Goal: Task Accomplishment & Management: Use online tool/utility

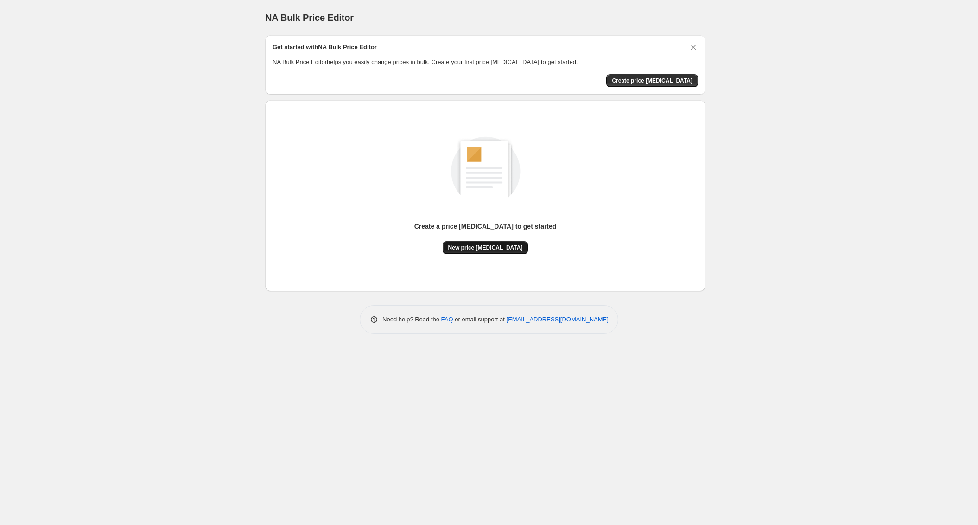
click at [483, 250] on span "New price change job" at bounding box center [485, 247] width 75 height 7
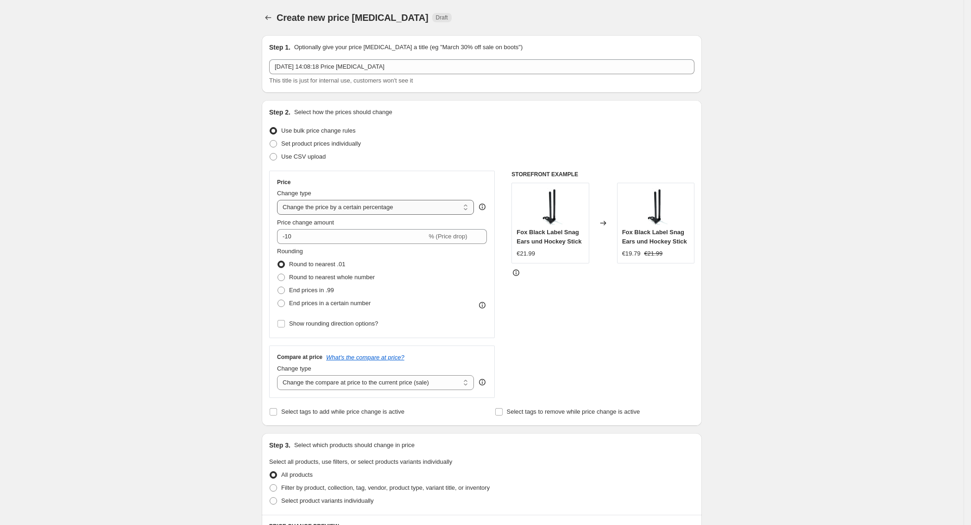
click at [406, 207] on select "Change the price to a certain amount Change the price by a certain amount Chang…" at bounding box center [375, 207] width 197 height 15
select select "to"
click at [280, 200] on select "Change the price to a certain amount Change the price by a certain amount Chang…" at bounding box center [375, 207] width 197 height 15
type input "80.00"
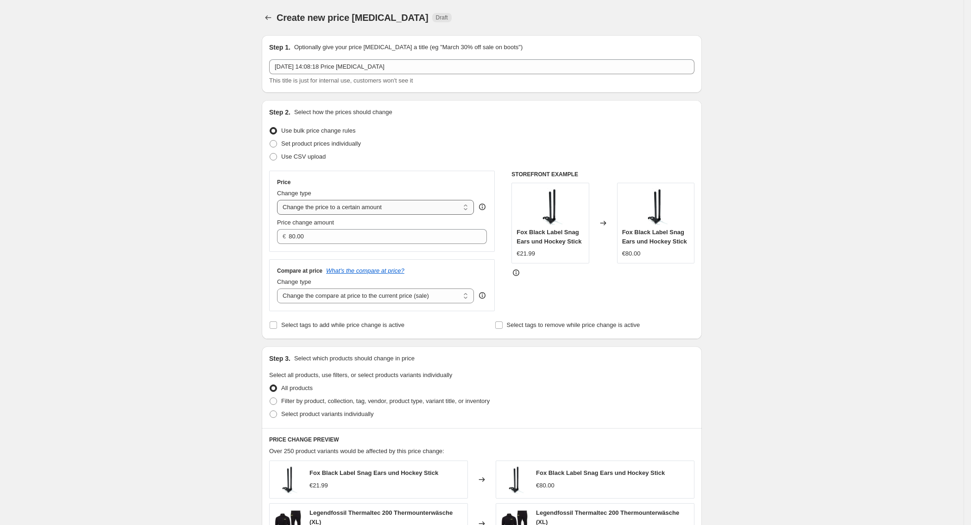
click at [364, 207] on select "Change the price to a certain amount Change the price by a certain amount Chang…" at bounding box center [375, 207] width 197 height 15
select select "by"
click at [280, 200] on select "Change the price to a certain amount Change the price by a certain amount Chang…" at bounding box center [375, 207] width 197 height 15
type input "-10.00"
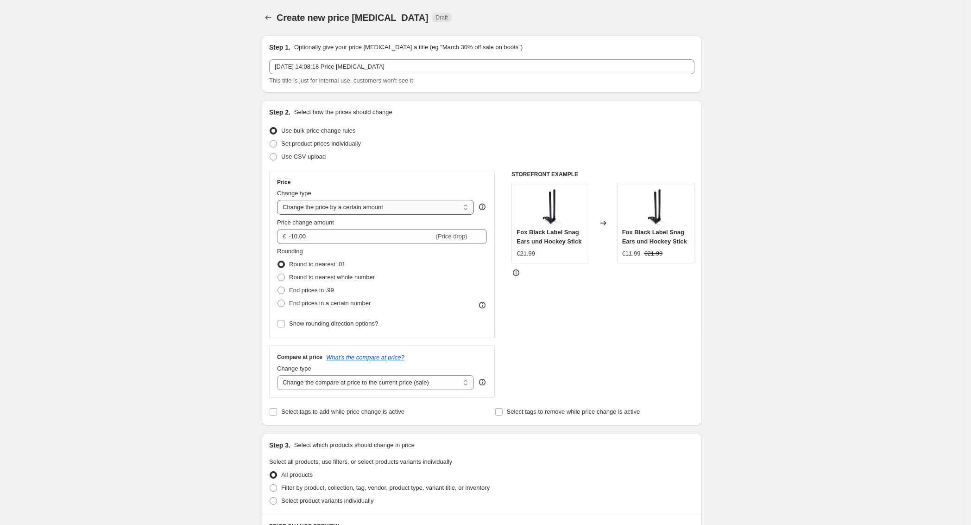
click at [343, 205] on select "Change the price to a certain amount Change the price by a certain amount Chang…" at bounding box center [375, 207] width 197 height 15
select select "bcap"
click at [280, 200] on select "Change the price to a certain amount Change the price by a certain amount Chang…" at bounding box center [375, 207] width 197 height 15
type input "-12.00"
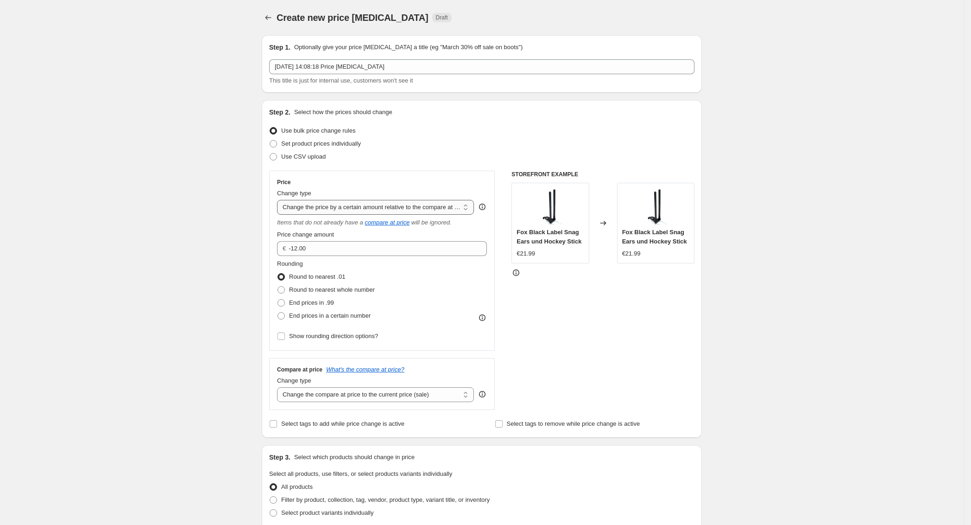
click at [351, 208] on select "Change the price to a certain amount Change the price by a certain amount Chang…" at bounding box center [375, 207] width 197 height 15
select select "pcap"
click at [280, 200] on select "Change the price to a certain amount Change the price by a certain amount Chang…" at bounding box center [375, 207] width 197 height 15
type input "-20"
click at [311, 288] on span "Round to nearest whole number" at bounding box center [332, 289] width 86 height 7
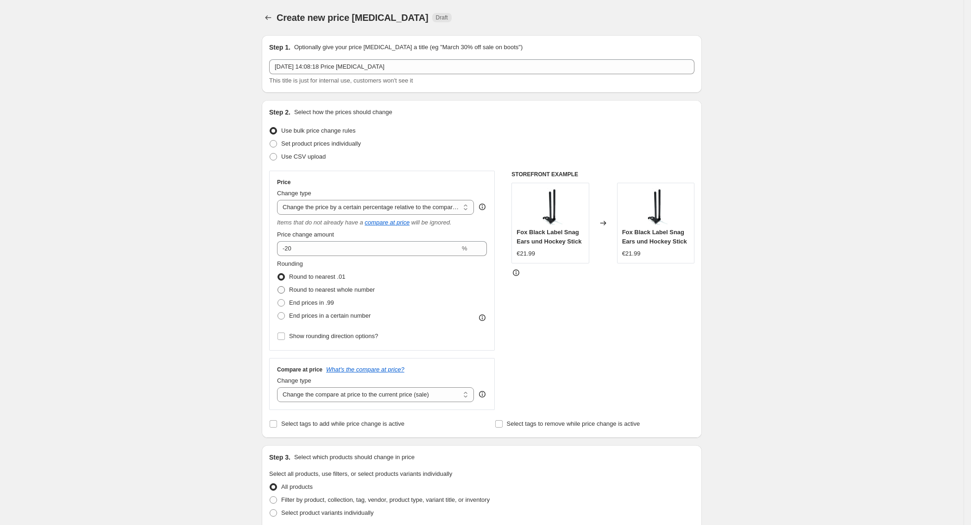
click at [278, 286] on input "Round to nearest whole number" at bounding box center [278, 286] width 0 height 0
radio input "true"
click at [309, 276] on span "Round to nearest .01" at bounding box center [317, 276] width 56 height 7
click at [278, 273] on input "Round to nearest .01" at bounding box center [278, 273] width 0 height 0
radio input "true"
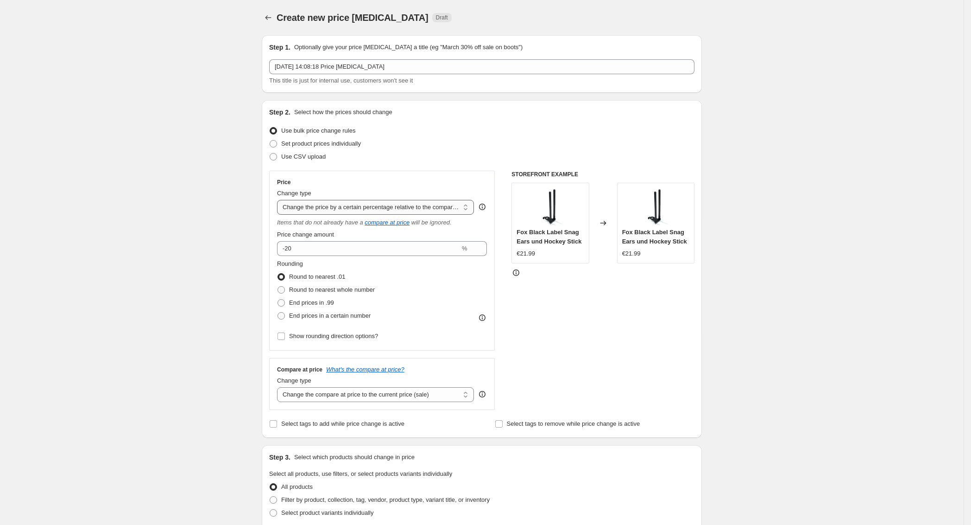
click at [347, 207] on select "Change the price to a certain amount Change the price by a certain amount Chang…" at bounding box center [375, 207] width 197 height 15
select select "margin"
type input "50"
click at [316, 212] on select "Change the price to a certain amount Change the price by a certain amount Chang…" at bounding box center [375, 207] width 197 height 15
select select "percentage"
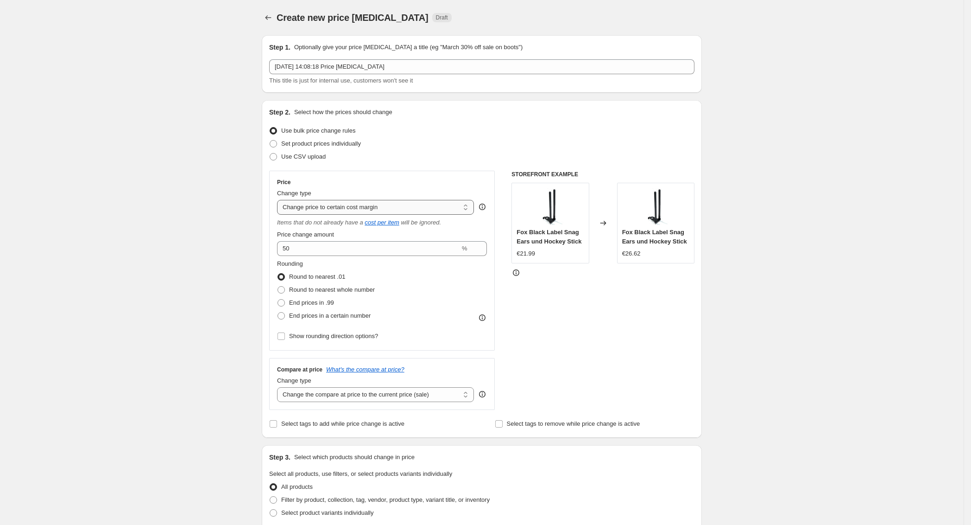
click at [280, 200] on select "Change the price to a certain amount Change the price by a certain amount Chang…" at bounding box center [375, 207] width 197 height 15
type input "-15"
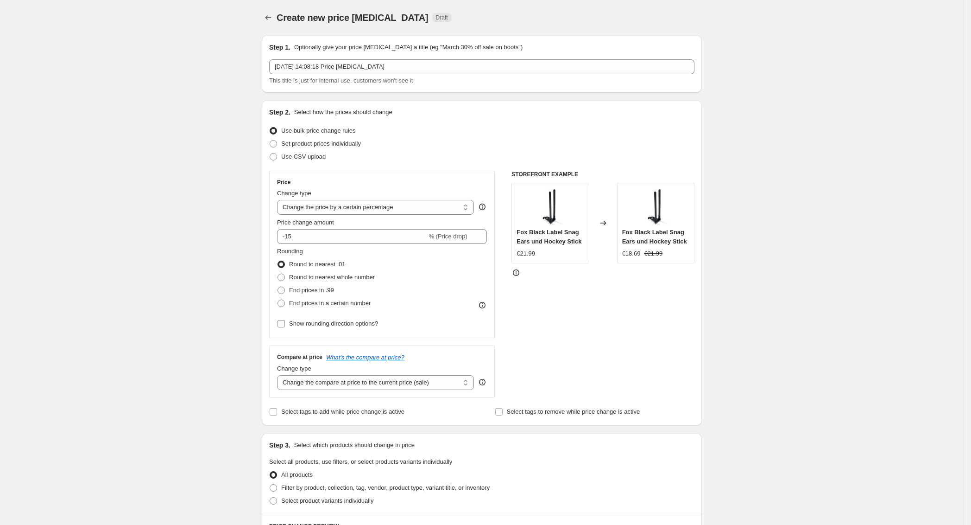
click at [286, 328] on span at bounding box center [281, 323] width 8 height 8
click at [285, 327] on input "Show rounding direction options?" at bounding box center [281, 323] width 7 height 7
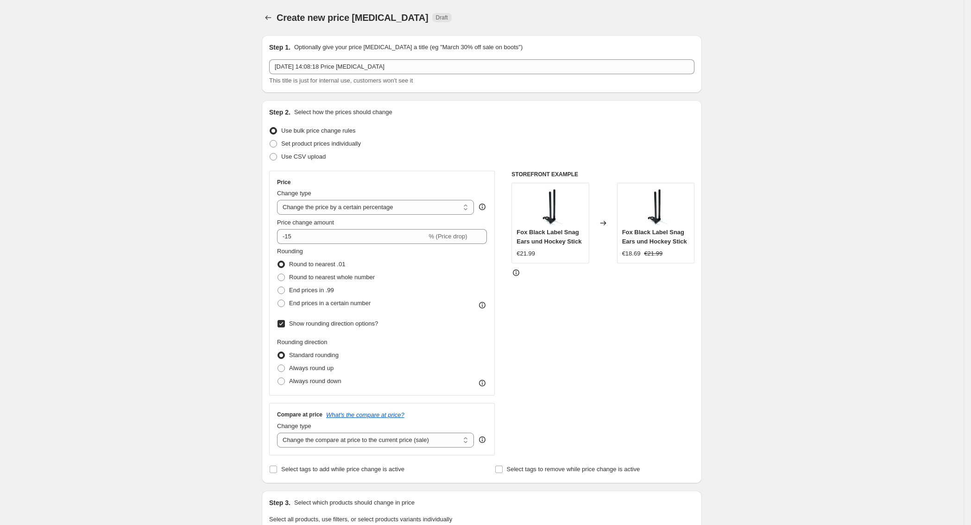
click at [285, 325] on input "Show rounding direction options?" at bounding box center [281, 323] width 7 height 7
checkbox input "false"
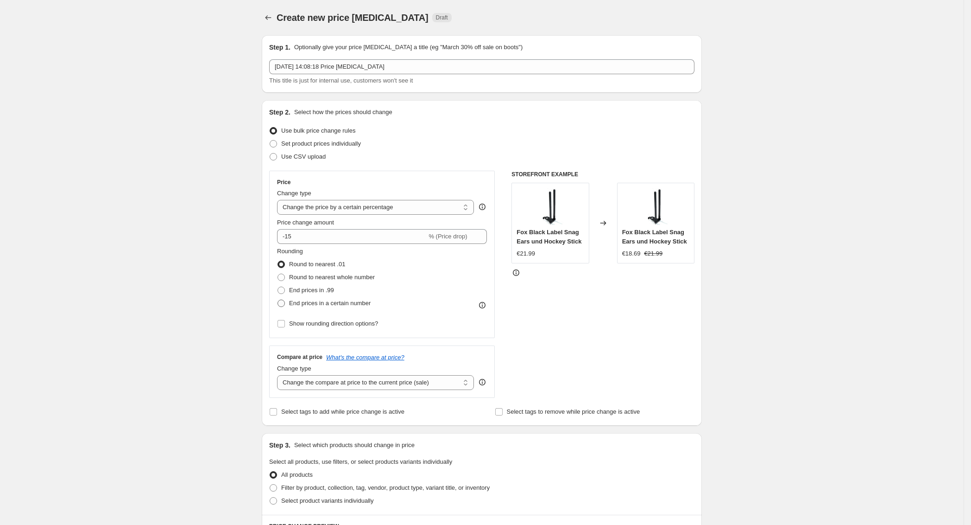
click at [285, 303] on span at bounding box center [281, 302] width 7 height 7
click at [278, 300] on input "End prices in a certain number" at bounding box center [278, 299] width 0 height 0
radio input "true"
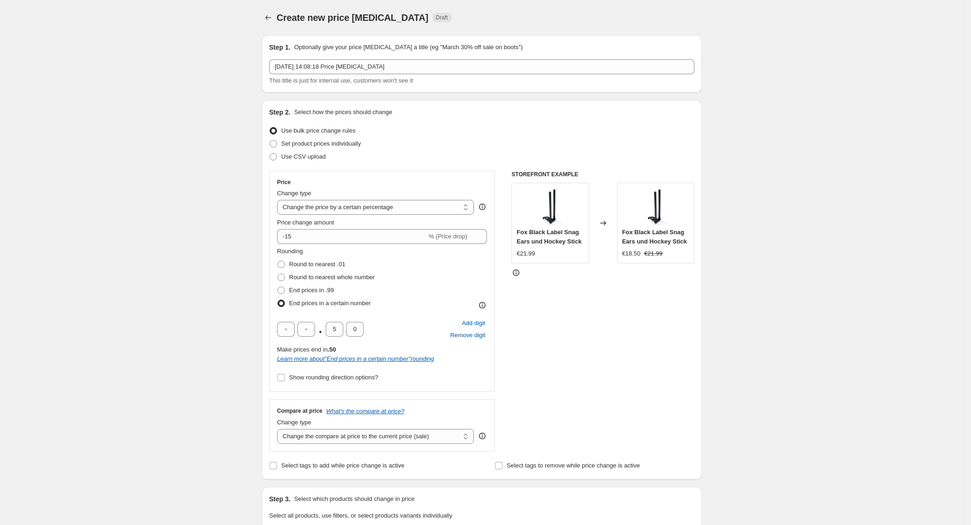
click at [285, 303] on span at bounding box center [281, 302] width 7 height 7
click at [278, 300] on input "End prices in a certain number" at bounding box center [278, 299] width 0 height 0
click at [285, 265] on span at bounding box center [281, 263] width 7 height 7
click at [278, 261] on input "Round to nearest .01" at bounding box center [278, 260] width 0 height 0
radio input "true"
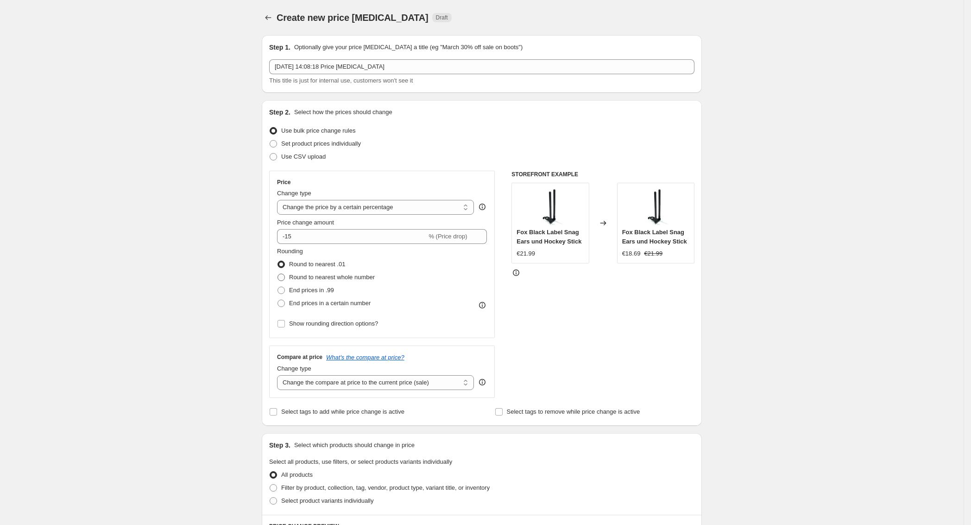
click at [285, 275] on span at bounding box center [281, 276] width 7 height 7
click at [278, 274] on input "Round to nearest whole number" at bounding box center [278, 273] width 0 height 0
radio input "true"
click at [285, 288] on span at bounding box center [281, 289] width 7 height 7
click at [278, 287] on input "End prices in .99" at bounding box center [278, 286] width 0 height 0
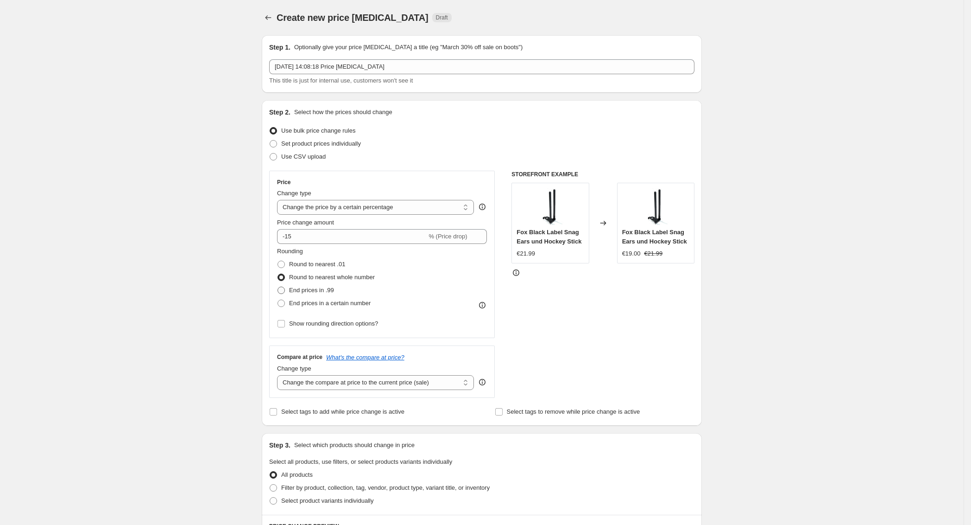
radio input "true"
click at [401, 333] on div "Price Change type Change the price to a certain amount Change the price by a ce…" at bounding box center [382, 254] width 226 height 167
click at [400, 385] on select "Change the compare at price to the current price (sale) Change the compare at p…" at bounding box center [375, 382] width 197 height 15
select select "remove"
click at [280, 375] on select "Change the compare at price to the current price (sale) Change the compare at p…" at bounding box center [375, 382] width 197 height 15
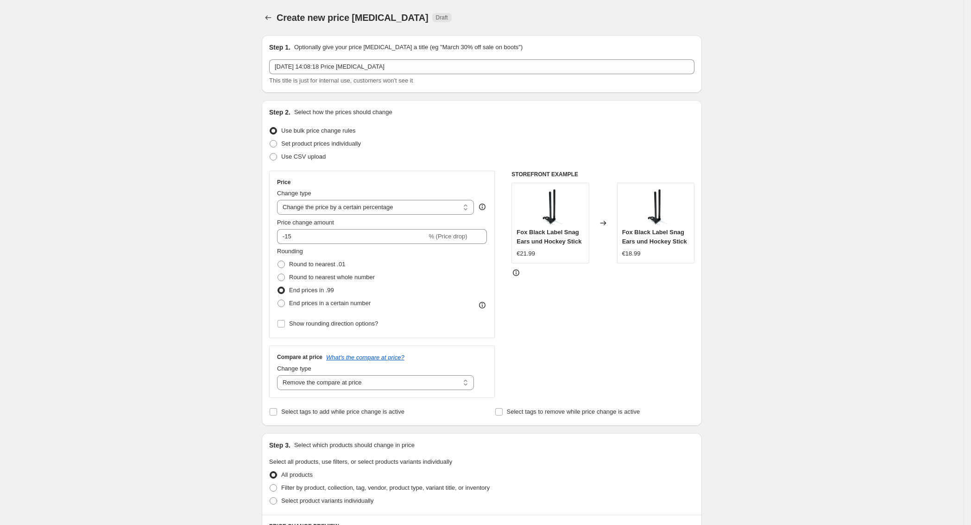
click at [190, 342] on div "Create new price change job. This page is ready Create new price change job Dra…" at bounding box center [482, 466] width 964 height 933
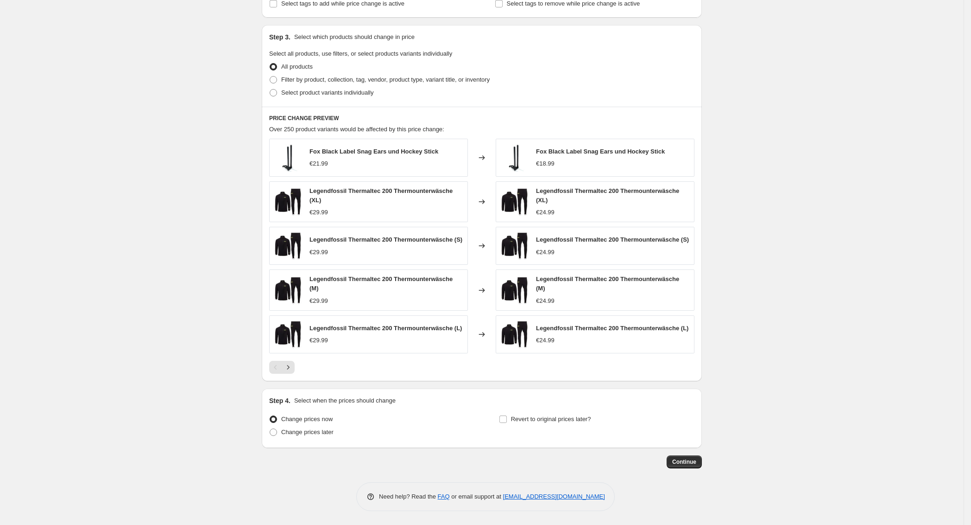
scroll to position [20, 0]
